Goal: Communication & Community: Answer question/provide support

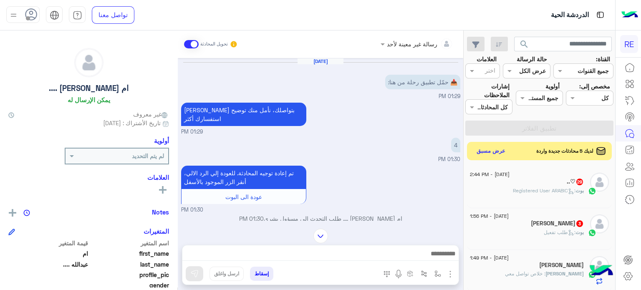
scroll to position [158, 0]
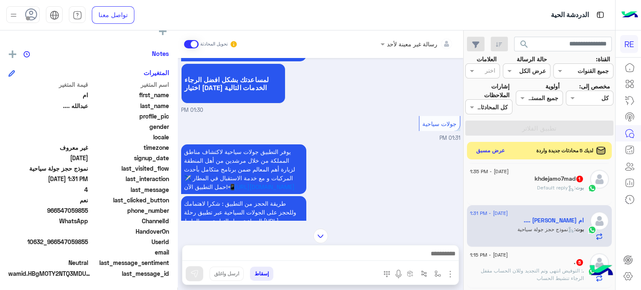
click at [487, 150] on button "عرض مسبق" at bounding box center [490, 150] width 35 height 11
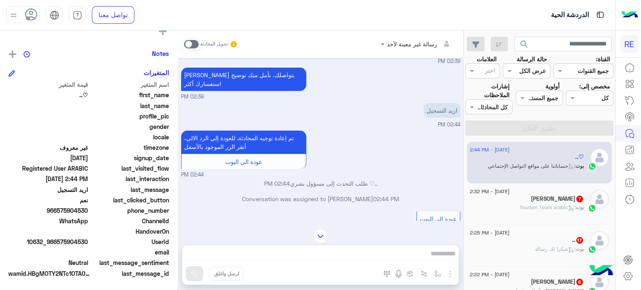
scroll to position [191, 0]
click at [408, 149] on div "تم إعادة توجيه المحادثة. للعودة إلي الرد الالي، أنقر الزر الموجود بالأسفل عودة …" at bounding box center [320, 154] width 279 height 50
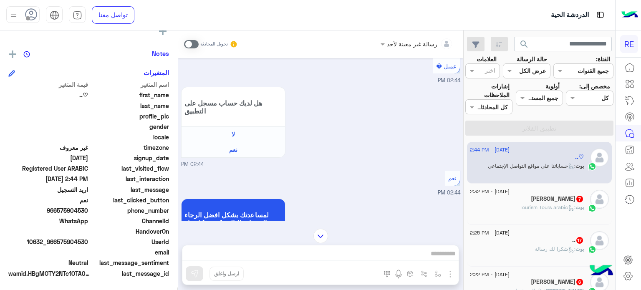
scroll to position [795, 0]
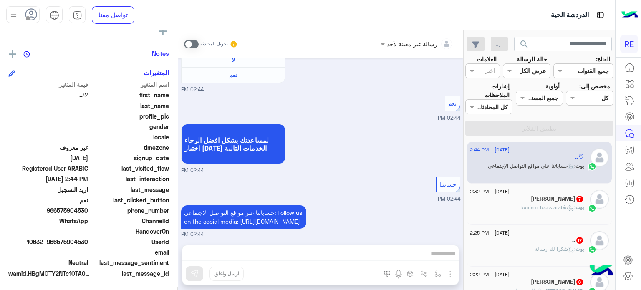
click at [511, 204] on div "بوت : Tourism Tours arabic" at bounding box center [527, 211] width 114 height 15
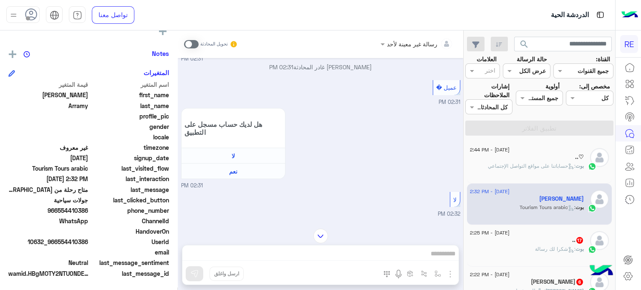
scroll to position [857, 0]
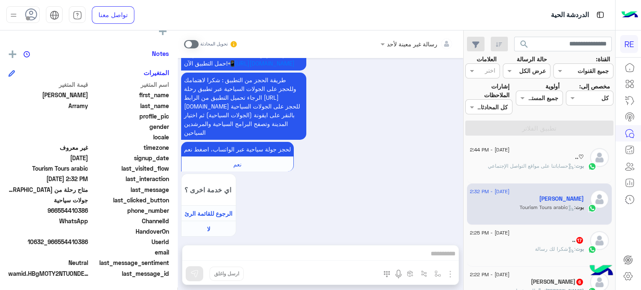
click at [190, 39] on div "تحويل المحادثة" at bounding box center [211, 44] width 54 height 15
click at [190, 44] on span at bounding box center [191, 44] width 15 height 8
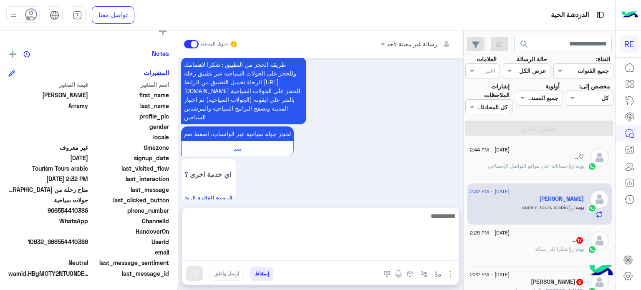
click at [317, 256] on textarea at bounding box center [320, 236] width 276 height 50
type textarea "*"
type textarea "**********"
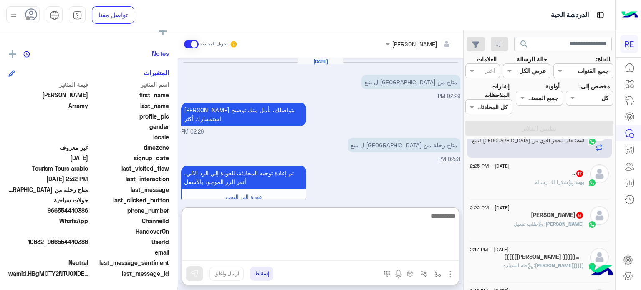
scroll to position [966, 0]
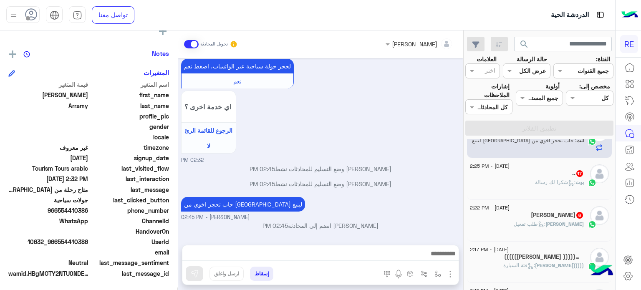
click at [548, 187] on div "بوت : شكرا لك رسالة" at bounding box center [527, 186] width 114 height 15
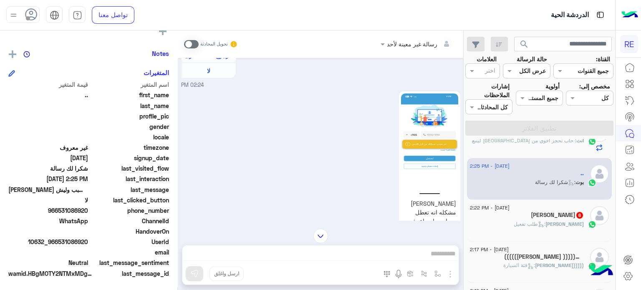
drag, startPoint x: 88, startPoint y: 209, endPoint x: 59, endPoint y: 214, distance: 29.6
click at [59, 214] on div "phone_number [PHONE_NUMBER]" at bounding box center [88, 211] width 161 height 10
copy span "531086920"
click at [417, 249] on div "رسالة غير معينة لأحد تحويل المحادثة [DATE] Conversation was assigned to [PERSON…" at bounding box center [320, 161] width 285 height 263
click at [195, 44] on span at bounding box center [191, 44] width 15 height 8
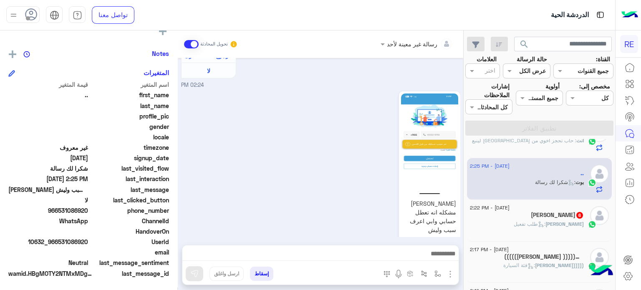
scroll to position [1316, 0]
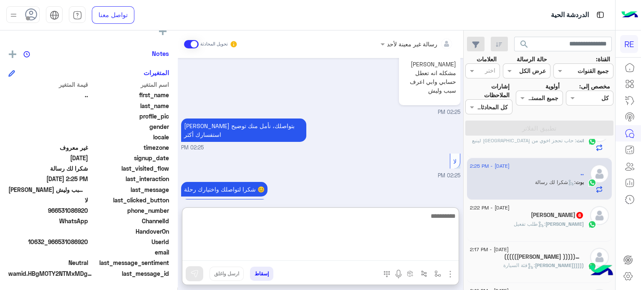
click at [319, 253] on textarea at bounding box center [320, 236] width 276 height 50
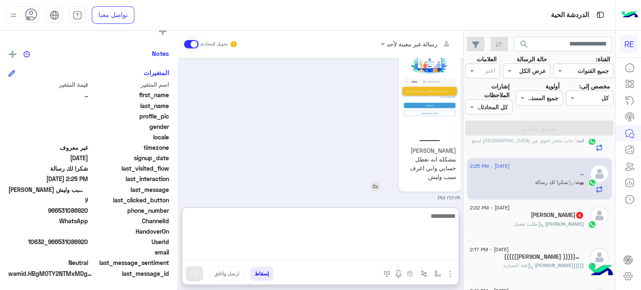
scroll to position [1353, 0]
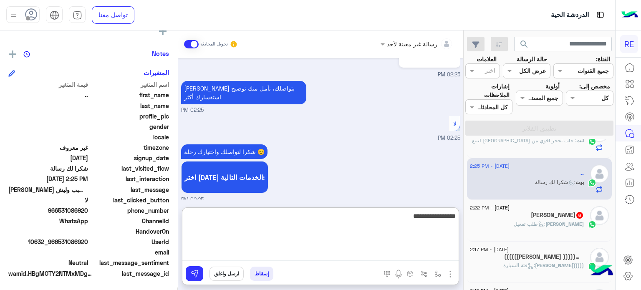
type textarea "**********"
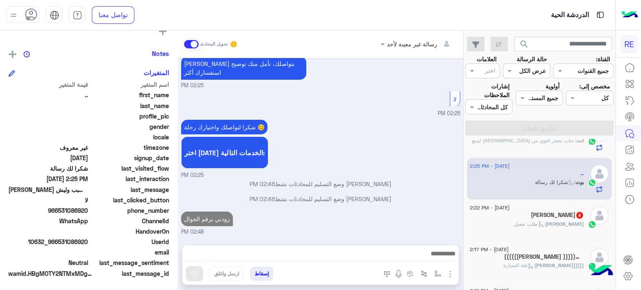
scroll to position [1376, 0]
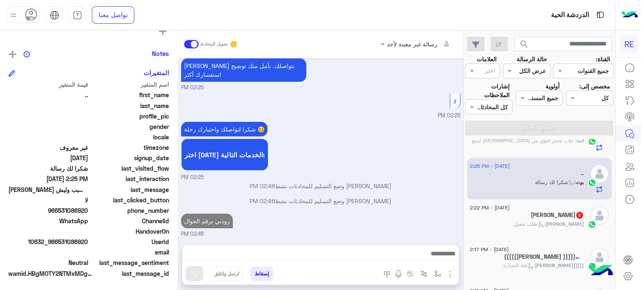
click at [576, 216] on span "6" at bounding box center [579, 215] width 7 height 7
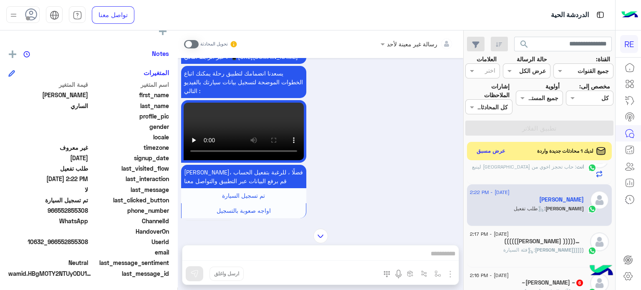
scroll to position [1095, 0]
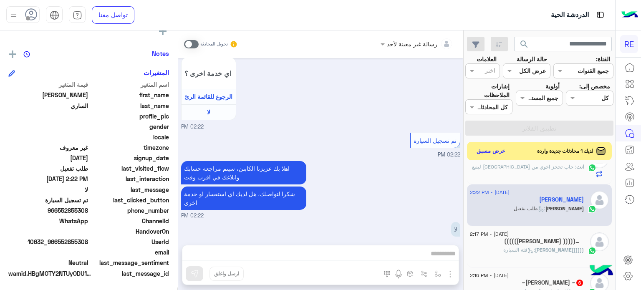
click at [522, 240] on h5 "((((([PERSON_NAME] ))))) 6" at bounding box center [544, 241] width 80 height 7
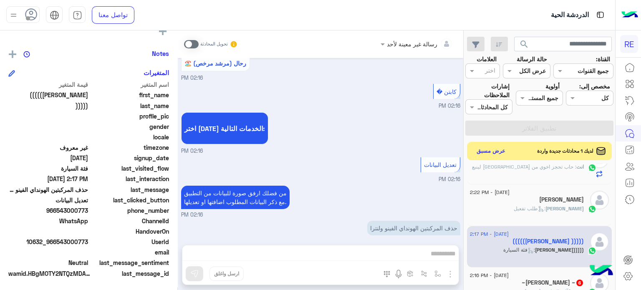
scroll to position [137, 0]
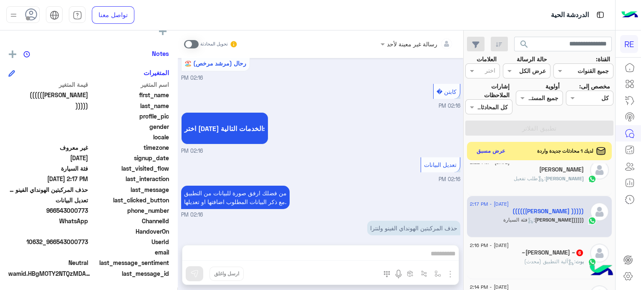
click at [402, 253] on div "رسالة غير معينة لأحد تحويل المحادثة [DATE] تم إلغاء تخصيص المحادثة تلقائيًا وإغ…" at bounding box center [320, 161] width 285 height 263
click at [192, 45] on span at bounding box center [191, 44] width 15 height 8
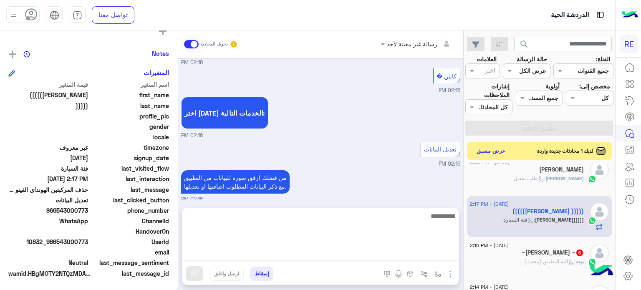
click at [289, 260] on textarea at bounding box center [320, 236] width 276 height 50
type textarea "********"
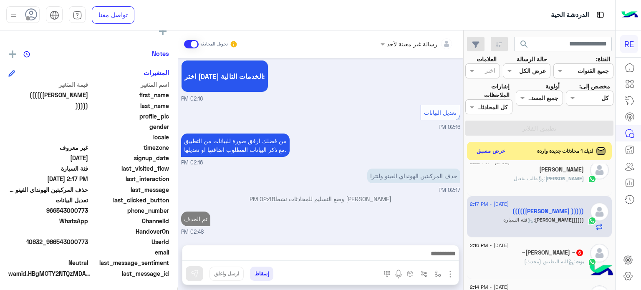
click at [563, 252] on h5 "~[PERSON_NAME] ~ 6" at bounding box center [552, 252] width 62 height 7
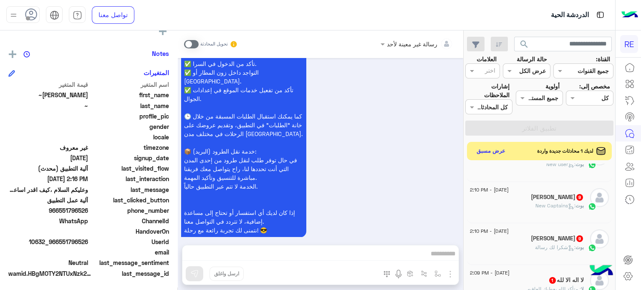
scroll to position [276, 0]
click at [549, 208] on p "بوت : New Captains" at bounding box center [559, 205] width 48 height 8
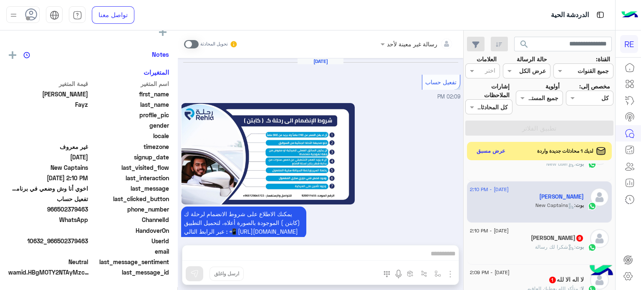
scroll to position [157, 0]
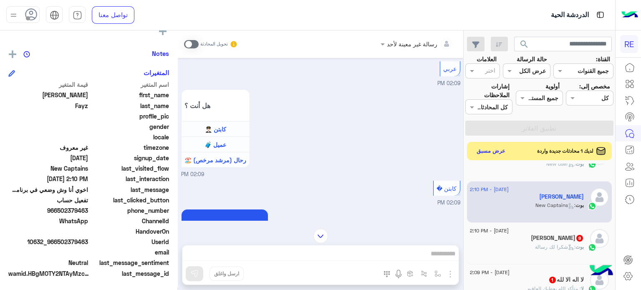
click at [544, 238] on h5 "[PERSON_NAME] 9" at bounding box center [557, 237] width 53 height 7
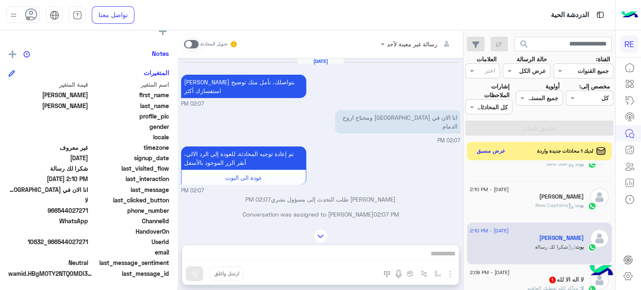
click at [369, 250] on div "رسالة غير معينة لأحد تحويل المحادثة [DATE] [PERSON_NAME] بتواصلك، نأمل منك توضي…" at bounding box center [320, 161] width 285 height 263
click at [186, 44] on span at bounding box center [191, 44] width 15 height 8
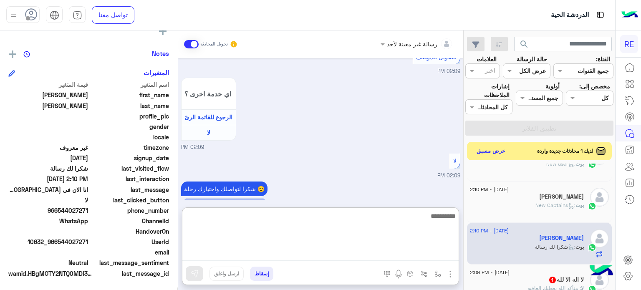
click at [324, 250] on textarea at bounding box center [320, 236] width 276 height 50
type textarea "**********"
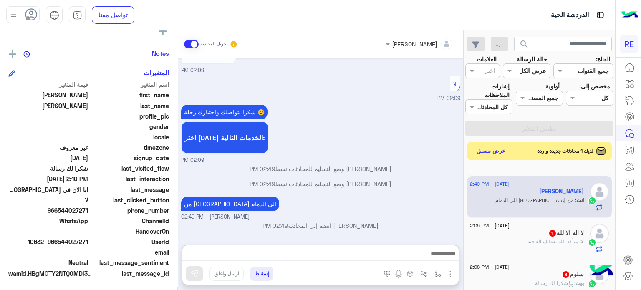
click at [548, 249] on div "لا : متأكد الله يعطيك العافيه" at bounding box center [527, 245] width 114 height 15
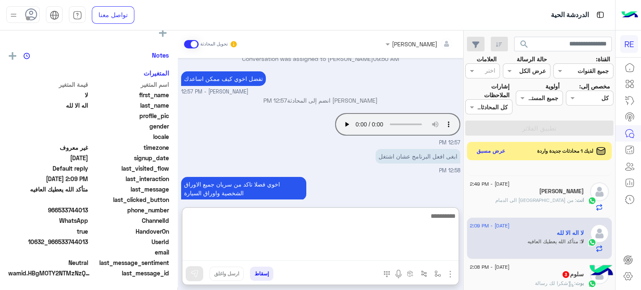
click at [427, 249] on textarea at bounding box center [320, 236] width 276 height 50
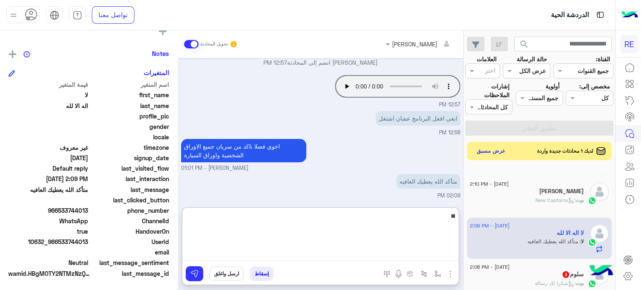
type textarea "*"
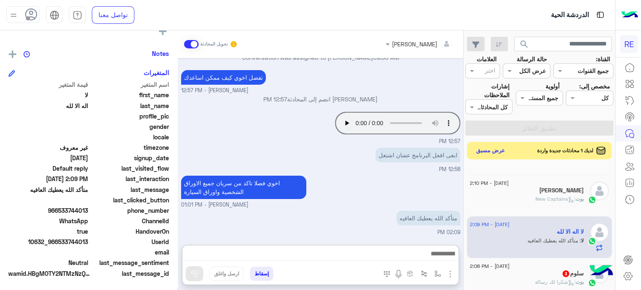
click at [489, 148] on button "عرض مسبق" at bounding box center [490, 150] width 35 height 11
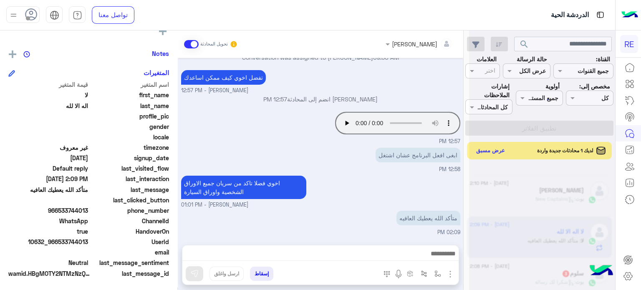
scroll to position [112, 0]
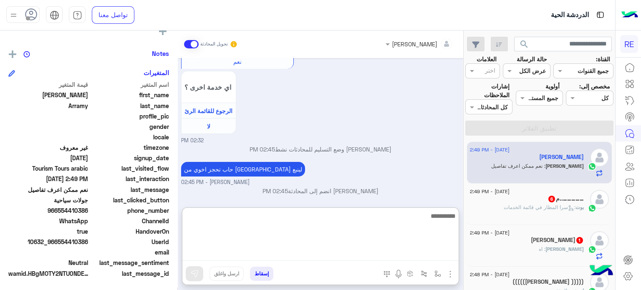
click at [388, 251] on textarea at bounding box center [320, 236] width 276 height 50
type textarea "**********"
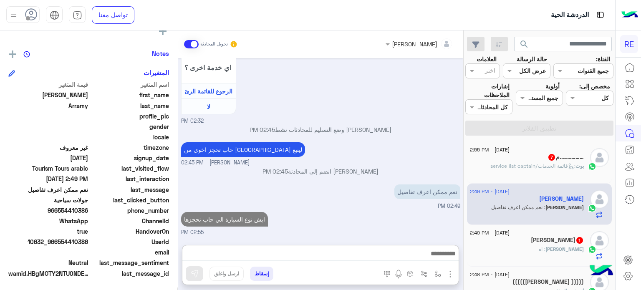
click at [566, 150] on div "[DATE] - 2:55 PM" at bounding box center [527, 150] width 114 height 5
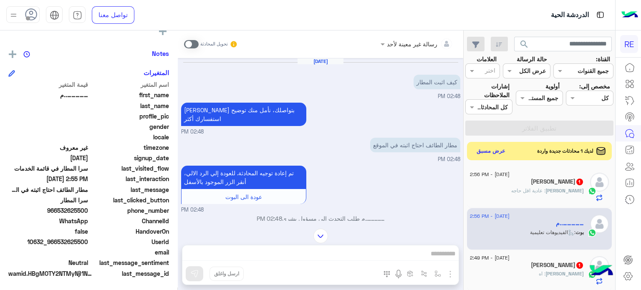
click at [453, 82] on p "كيف اثبت المطار" at bounding box center [436, 82] width 47 height 15
click at [446, 138] on p "مطار الطائف احتاج اثبته في الموقع" at bounding box center [415, 145] width 90 height 15
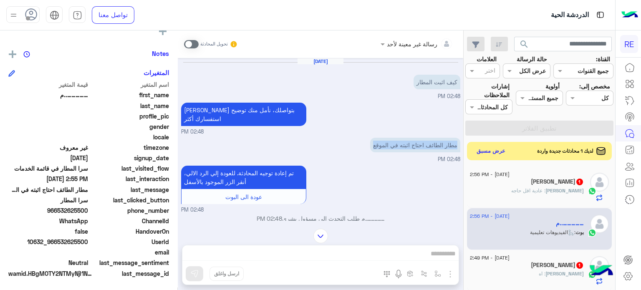
click at [446, 138] on p "مطار الطائف احتاج اثبته في الموقع" at bounding box center [415, 145] width 90 height 15
click at [356, 180] on div "تم إعادة توجيه المحادثة. للعودة إلي الرد الالي، أنقر الزر الموجود بالأسفل عودة …" at bounding box center [320, 188] width 279 height 50
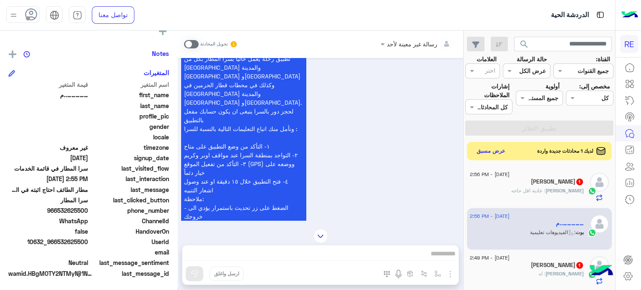
scroll to position [726, 0]
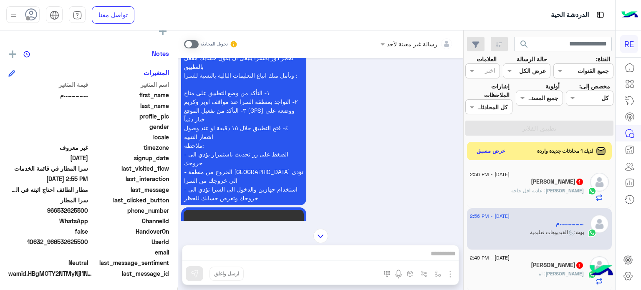
click at [509, 177] on span "[DATE] - 2:56 PM" at bounding box center [490, 175] width 40 height 8
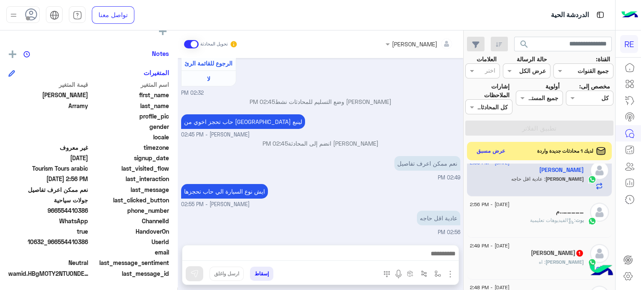
scroll to position [38, 0]
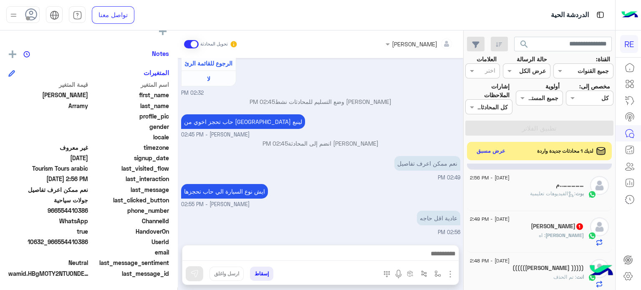
click at [555, 234] on div "[PERSON_NAME] : اه" at bounding box center [527, 238] width 114 height 15
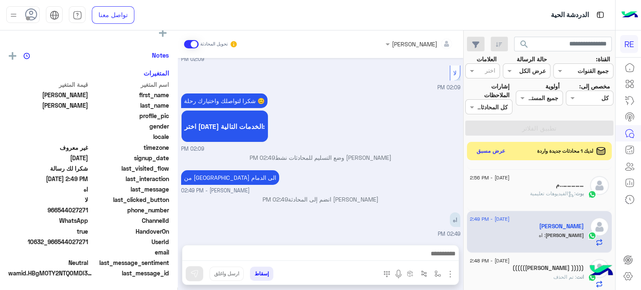
scroll to position [158, 0]
click at [484, 146] on button "عرض مسبق" at bounding box center [490, 150] width 35 height 11
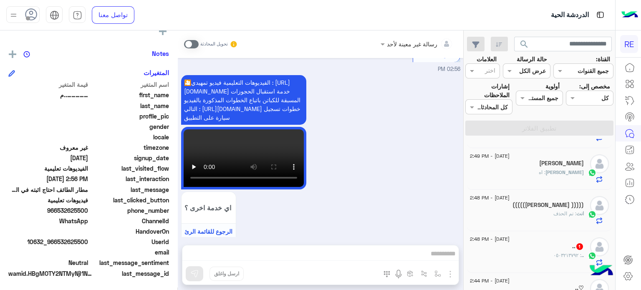
scroll to position [118, 0]
click at [541, 255] on div ".. : ٠٥٠٣٢١٣٧٩٢" at bounding box center [527, 259] width 114 height 15
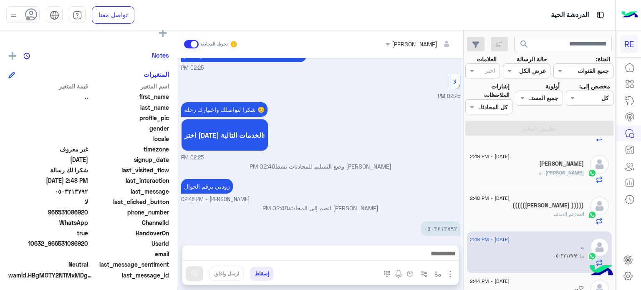
scroll to position [158, 0]
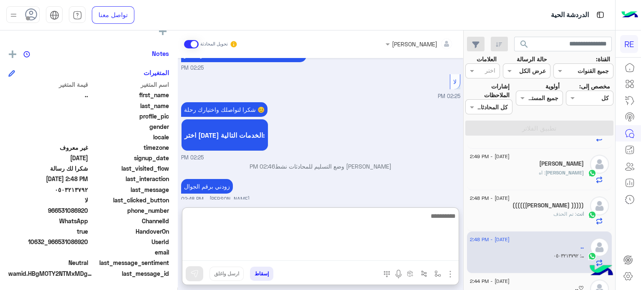
click at [398, 251] on textarea at bounding box center [320, 236] width 276 height 50
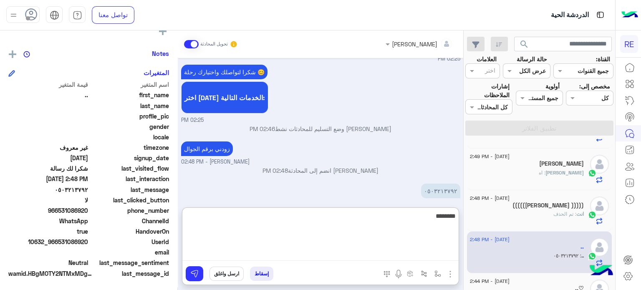
type textarea "*********"
click at [436, 215] on textarea "*********" at bounding box center [320, 236] width 276 height 50
type textarea "**********"
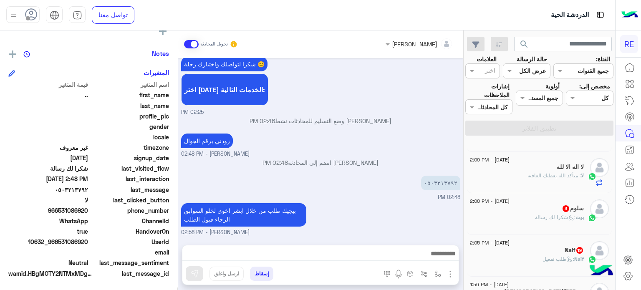
scroll to position [445, 0]
click at [531, 212] on div "سلوم 3" at bounding box center [527, 209] width 114 height 9
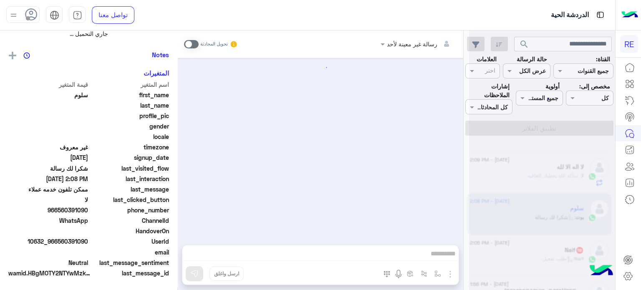
click at [517, 260] on div at bounding box center [542, 148] width 146 height 290
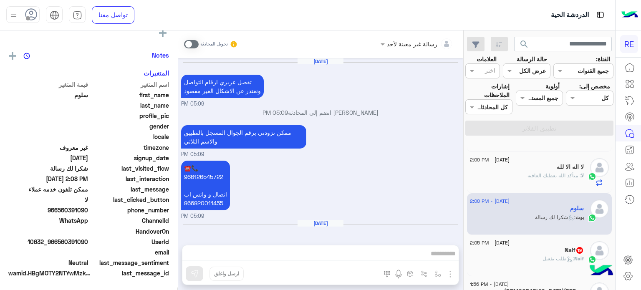
scroll to position [524, 0]
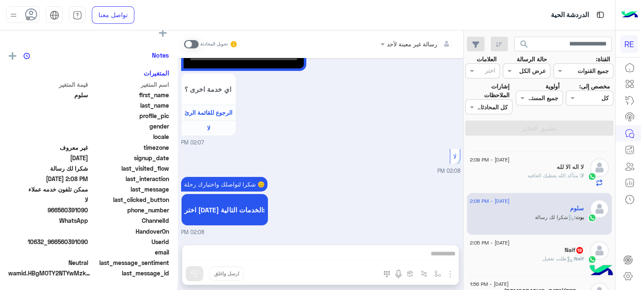
click at [536, 256] on div "Naif : طلب تفعيل" at bounding box center [527, 262] width 114 height 15
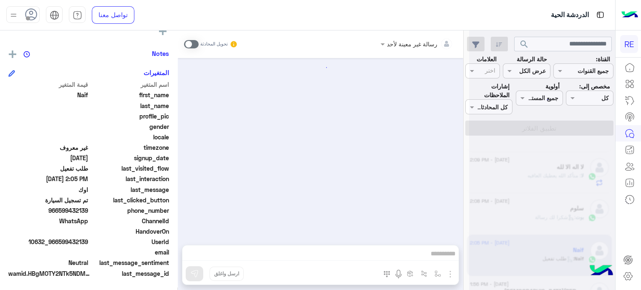
scroll to position [555, 0]
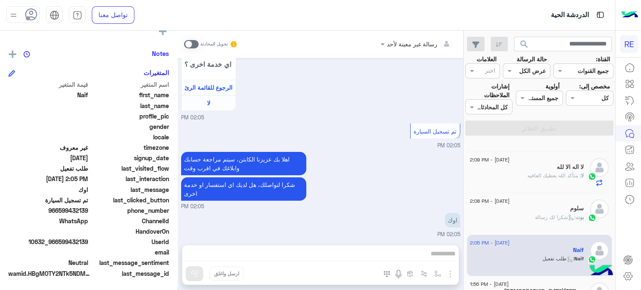
drag, startPoint x: 90, startPoint y: 241, endPoint x: 61, endPoint y: 244, distance: 28.9
click at [61, 244] on div "UserId 10632_966599432139" at bounding box center [88, 242] width 161 height 10
click at [64, 243] on span "10632_966599432139" at bounding box center [48, 241] width 80 height 9
drag, startPoint x: 89, startPoint y: 239, endPoint x: 56, endPoint y: 246, distance: 33.2
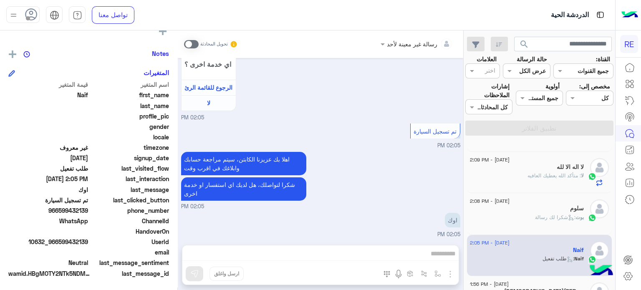
click at [56, 246] on div "UserId 10632_966599432139" at bounding box center [88, 242] width 161 height 10
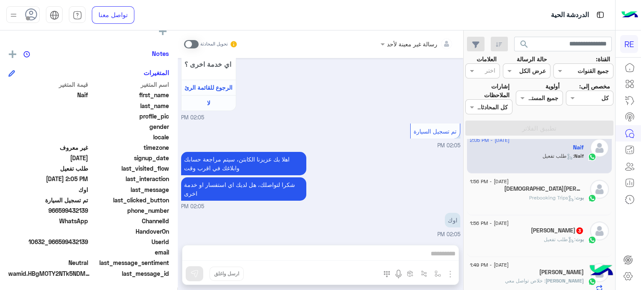
scroll to position [551, 0]
click at [532, 192] on div "[DEMOGRAPHIC_DATA] mohamed 5" at bounding box center [527, 188] width 114 height 9
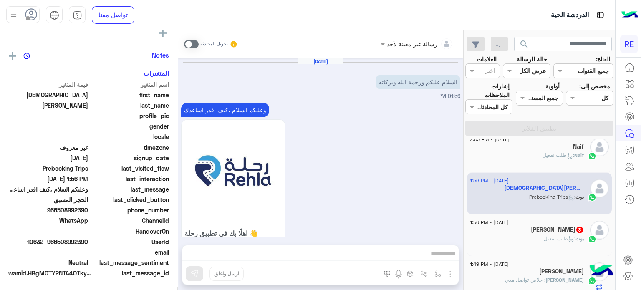
scroll to position [747, 0]
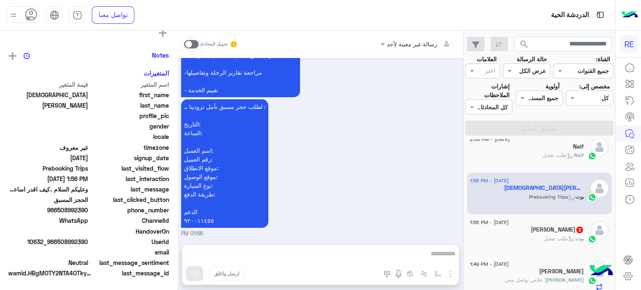
click at [533, 233] on div "[PERSON_NAME] 3" at bounding box center [527, 230] width 114 height 9
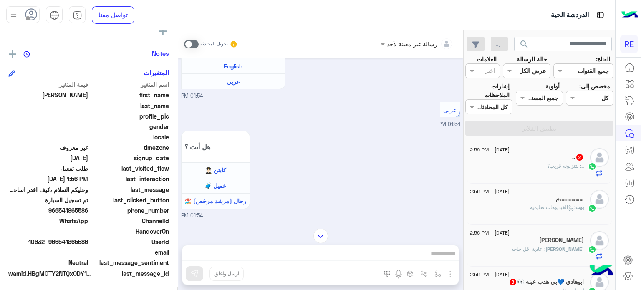
click at [526, 165] on div ".. : بتنزلونه قريب؟" at bounding box center [527, 169] width 114 height 15
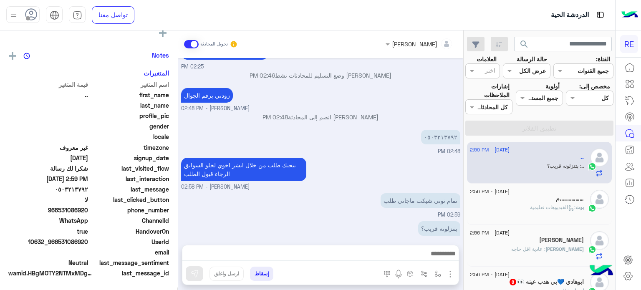
scroll to position [158, 0]
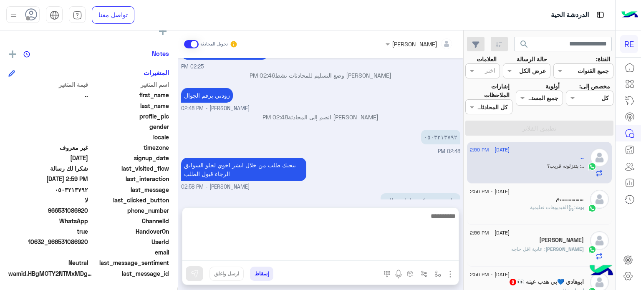
click at [434, 251] on textarea at bounding box center [320, 236] width 276 height 50
type textarea "**********"
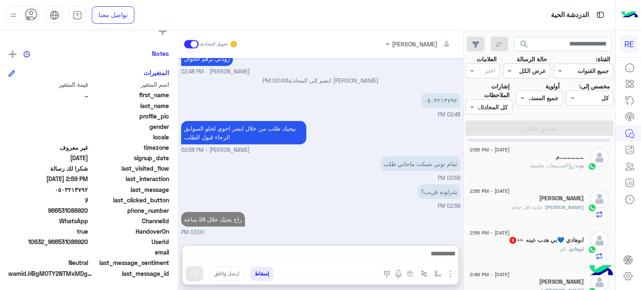
scroll to position [183, 0]
click at [518, 201] on div "[PERSON_NAME]" at bounding box center [527, 199] width 114 height 9
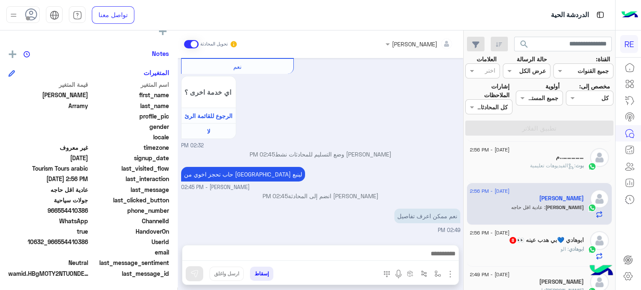
scroll to position [355, 0]
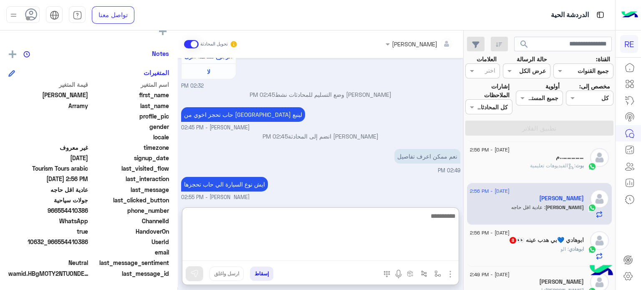
click at [382, 254] on textarea at bounding box center [320, 236] width 276 height 50
type textarea "**********"
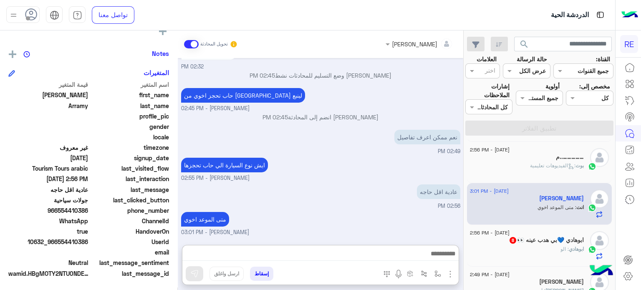
scroll to position [395, 0]
click at [517, 246] on div "ابوهادي : الو" at bounding box center [527, 252] width 114 height 15
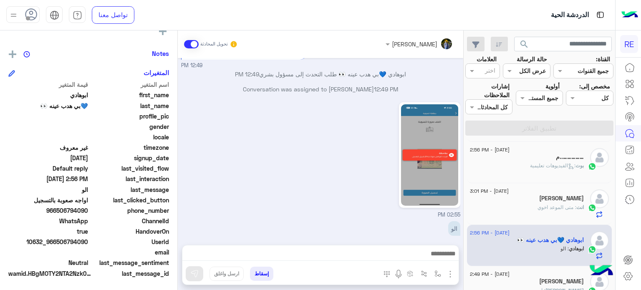
scroll to position [130, 0]
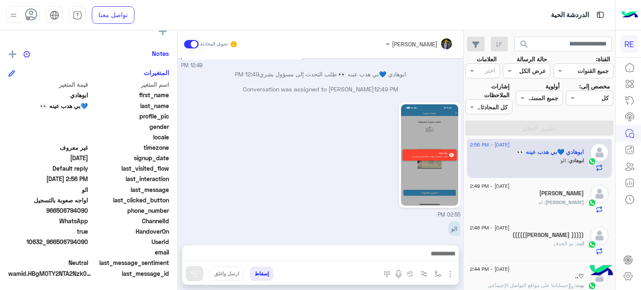
click at [528, 207] on div "[PERSON_NAME] : اه" at bounding box center [527, 206] width 114 height 15
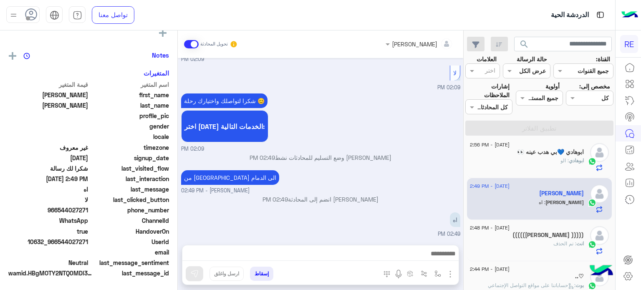
scroll to position [158, 0]
click at [368, 246] on div at bounding box center [320, 255] width 276 height 21
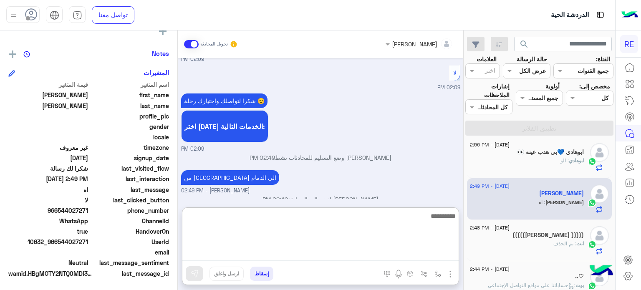
click at [368, 251] on textarea at bounding box center [320, 236] width 276 height 50
type textarea "**********"
